Goal: Task Accomplishment & Management: Complete application form

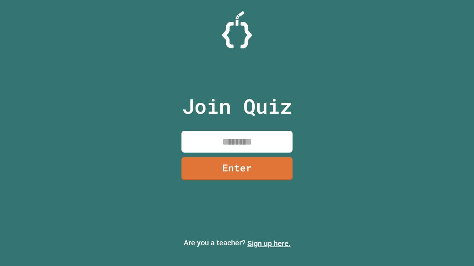
click at [269, 244] on link "Sign up here." at bounding box center [268, 243] width 43 height 9
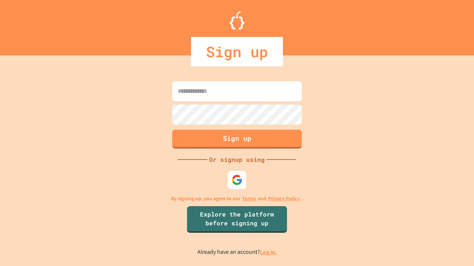
click at [269, 252] on link "Log in." at bounding box center [268, 253] width 17 height 8
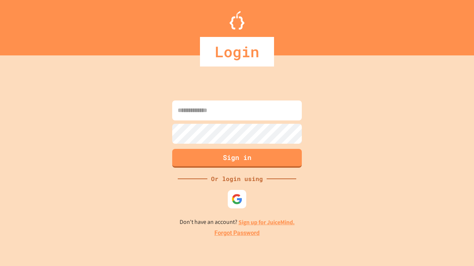
type input "*****"
